Goal: Task Accomplishment & Management: Manage account settings

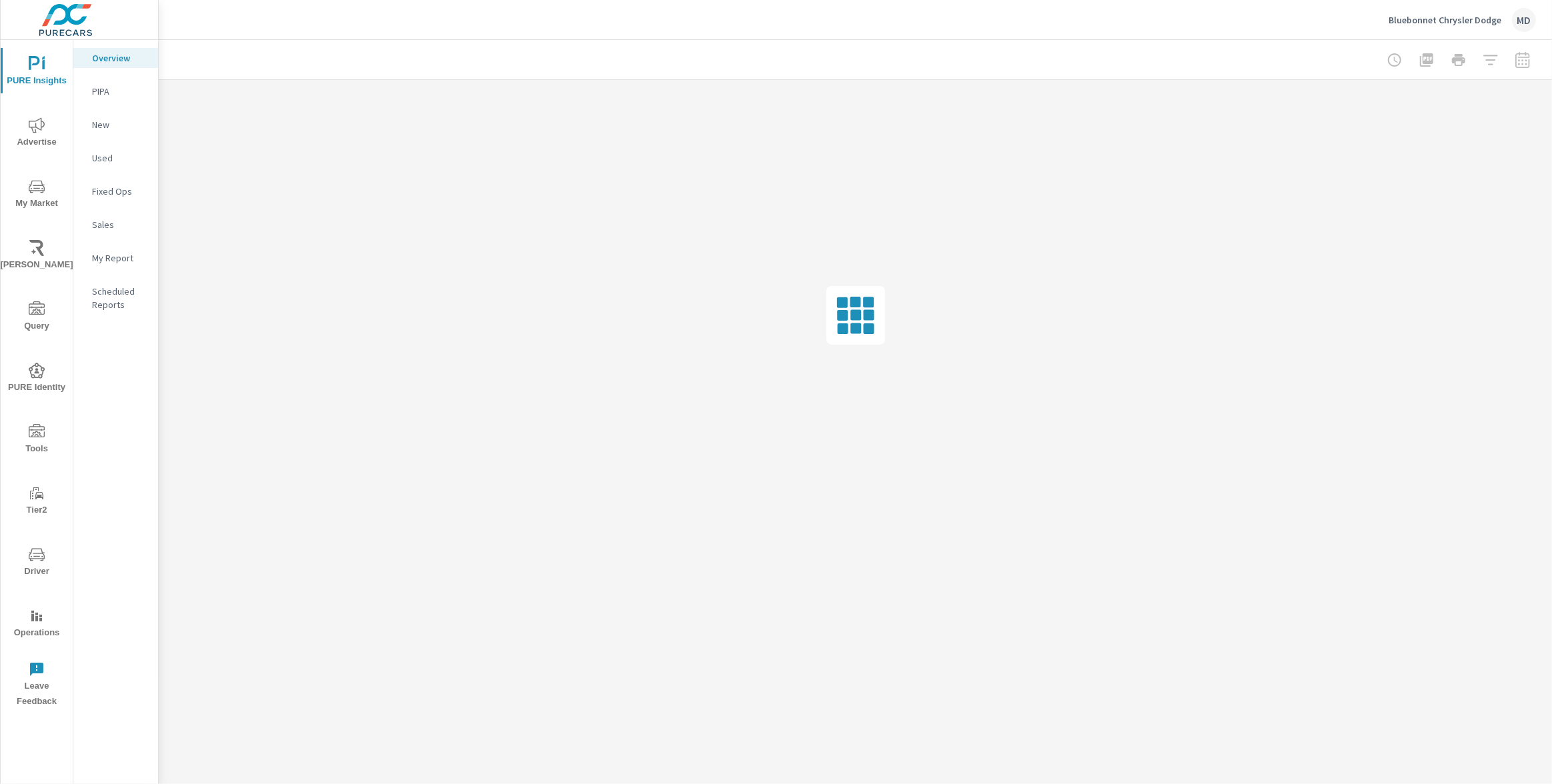
click at [33, 196] on span "My Market" at bounding box center [37, 195] width 64 height 33
click at [39, 128] on icon "nav menu" at bounding box center [37, 125] width 16 height 16
click at [113, 512] on p "Conversions" at bounding box center [120, 519] width 55 height 14
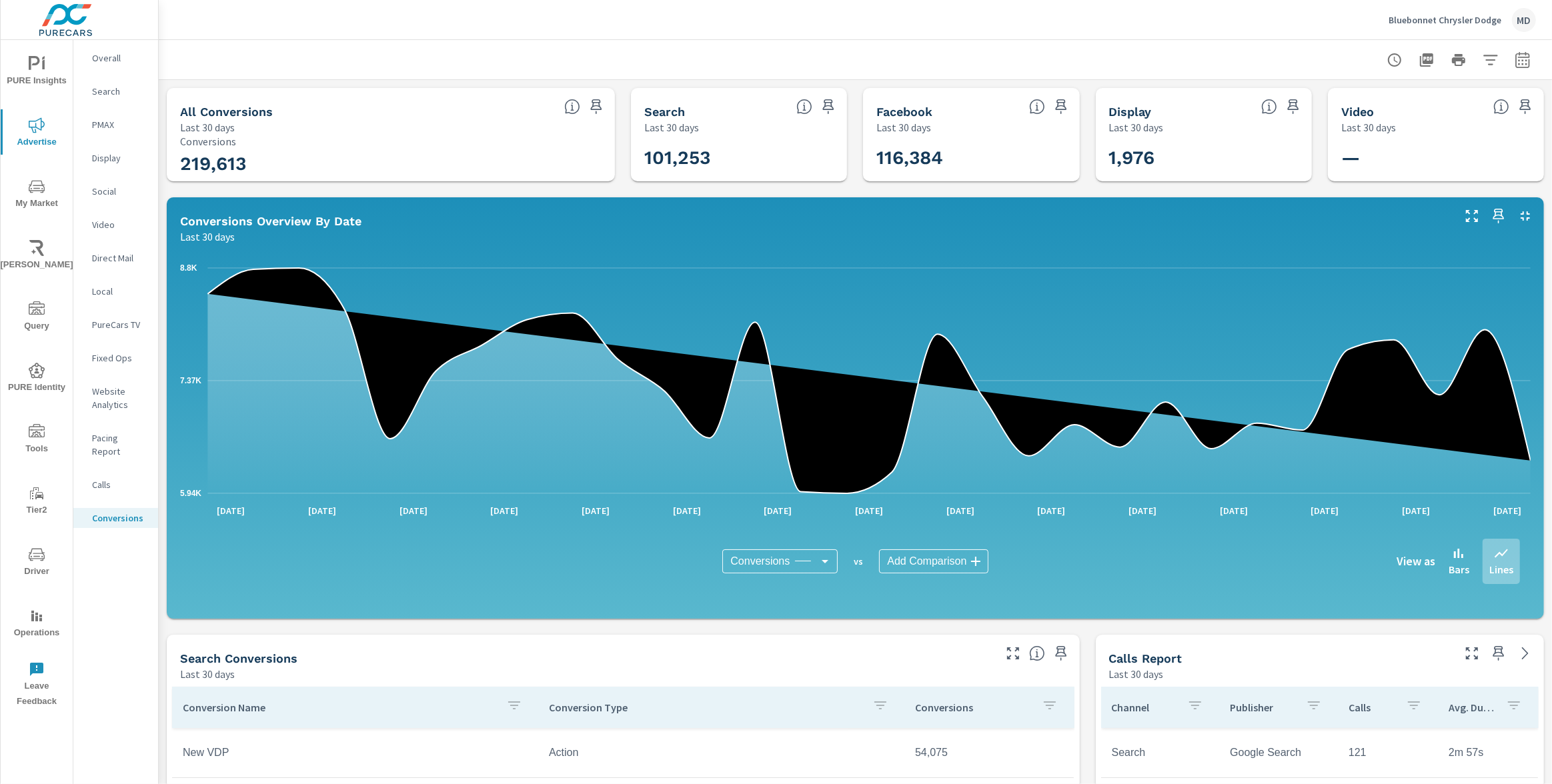
click at [1478, 20] on p "Bluebonnet Chrysler Dodge" at bounding box center [1445, 19] width 113 height 12
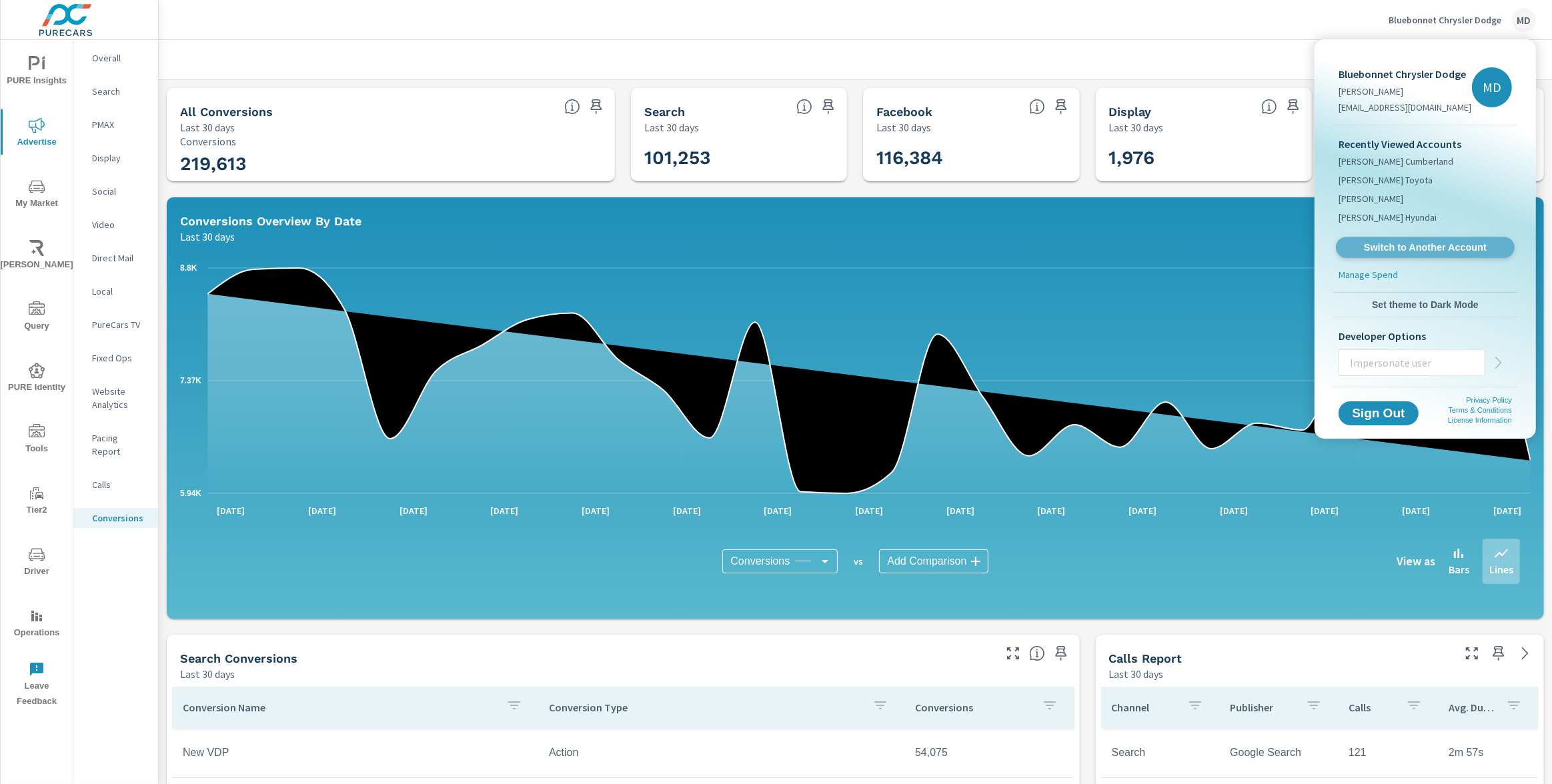
click at [1423, 248] on span "Switch to Another Account" at bounding box center [1426, 248] width 163 height 13
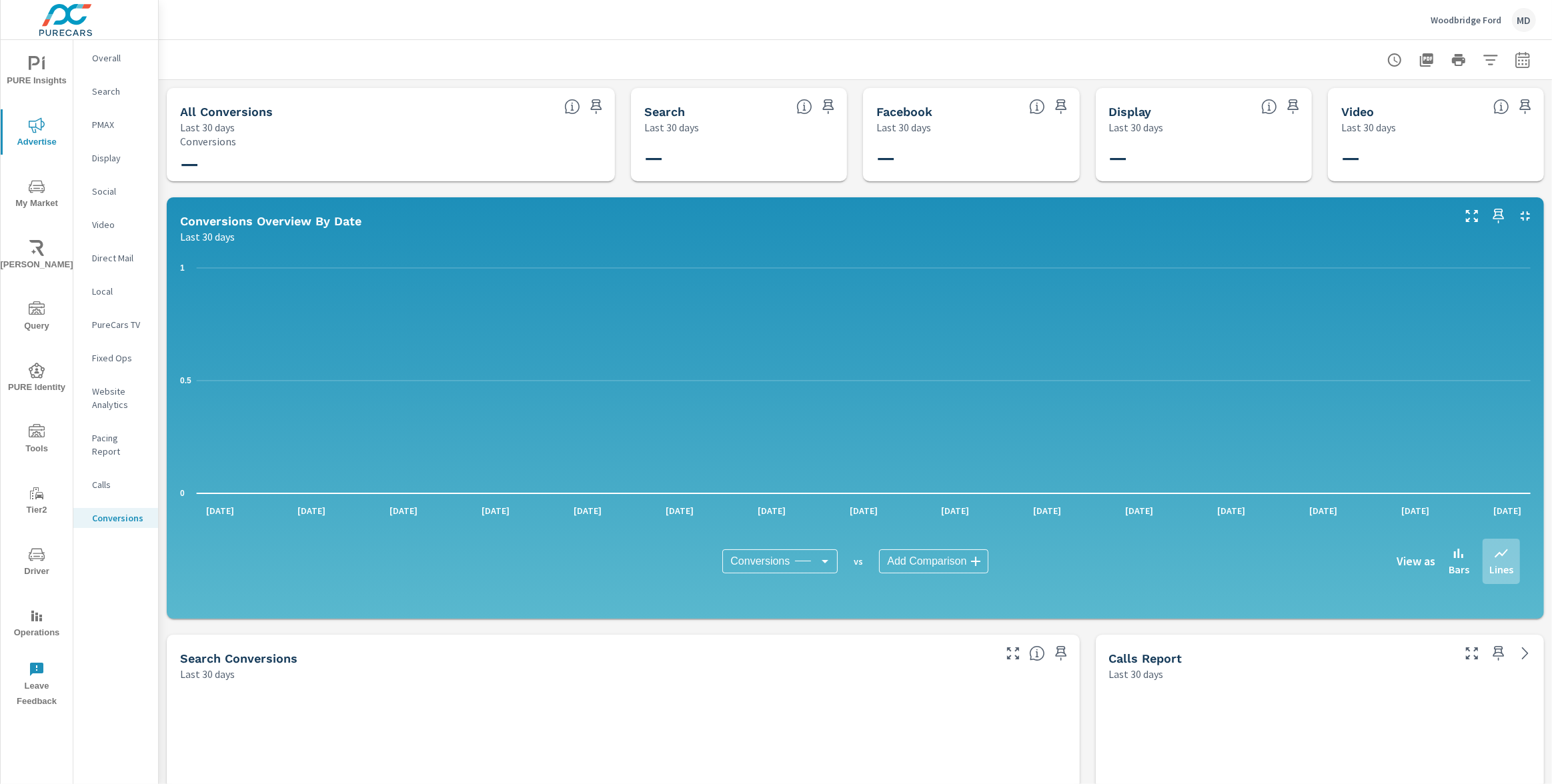
click at [1468, 12] on div "Woodbridge Ford MD" at bounding box center [1484, 19] width 105 height 24
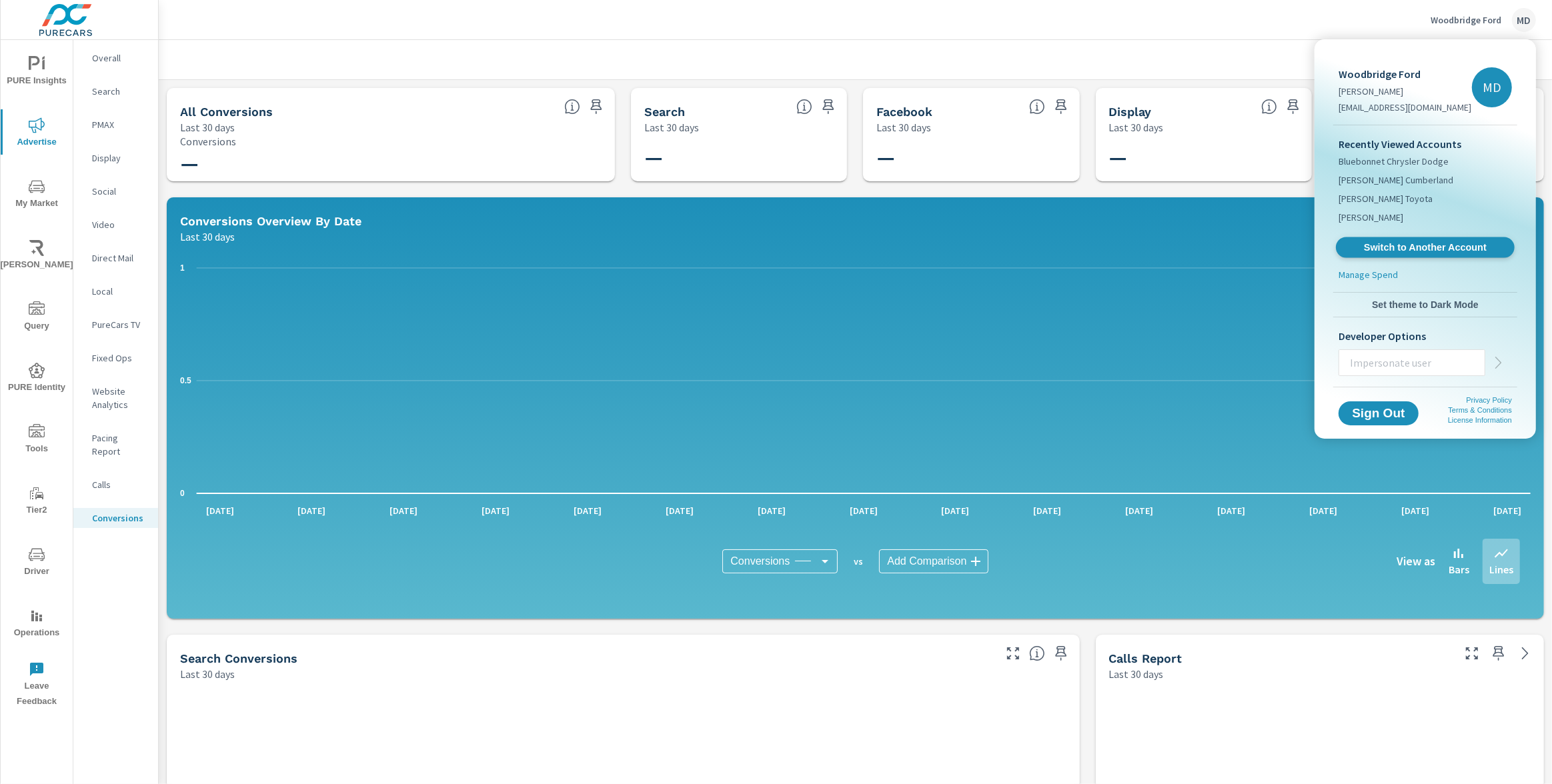
click at [1368, 249] on span "Switch to Another Account" at bounding box center [1426, 248] width 163 height 13
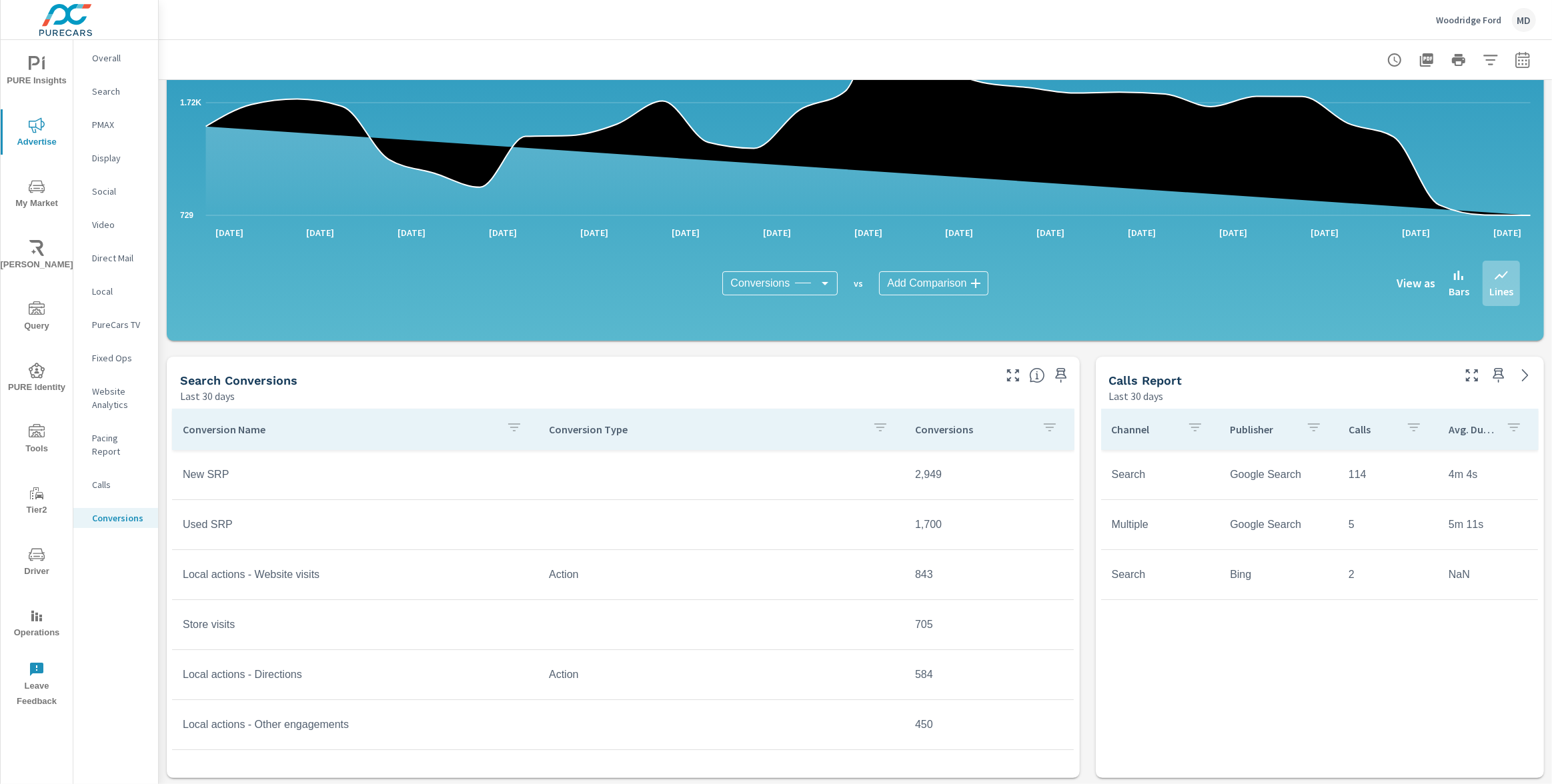
scroll to position [438, 0]
